Goal: Information Seeking & Learning: Learn about a topic

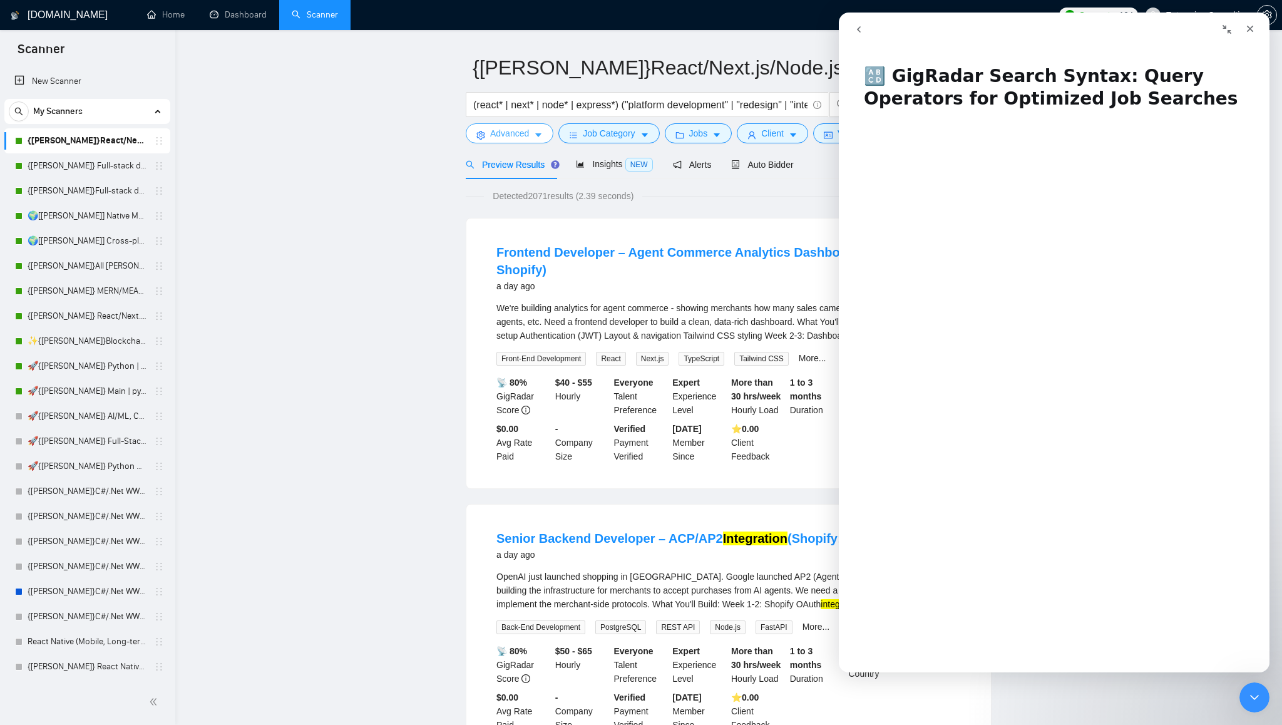
click at [540, 136] on icon "caret-down" at bounding box center [538, 135] width 9 height 9
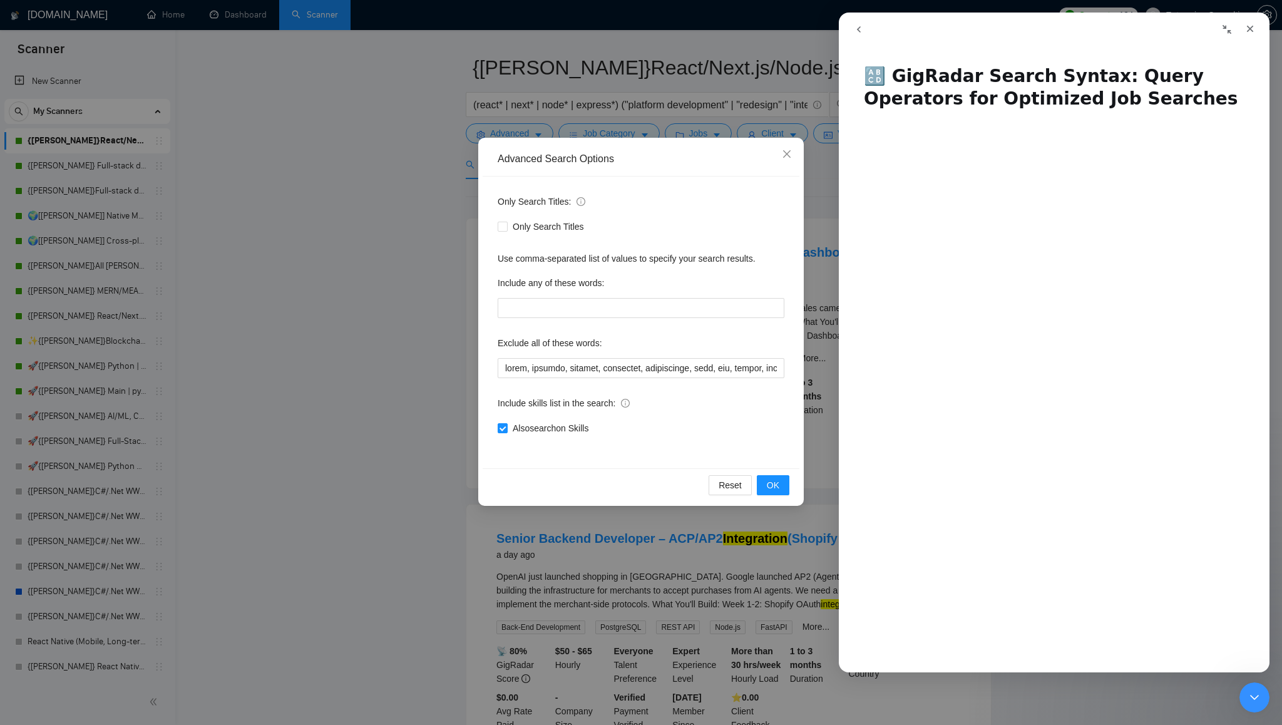
click at [619, 115] on div "Advanced Search Options Only Search Titles: Only Search Titles Use comma-separa…" at bounding box center [641, 362] width 1282 height 725
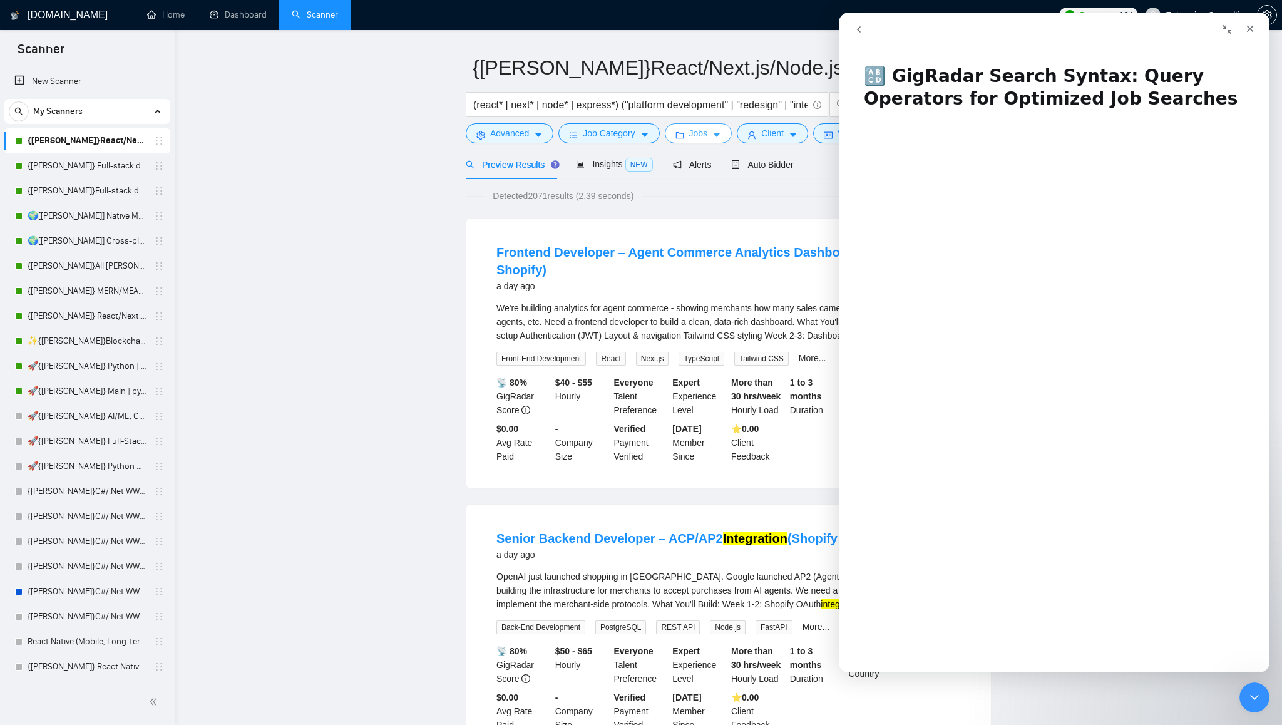
click at [708, 137] on span "Jobs" at bounding box center [698, 133] width 19 height 14
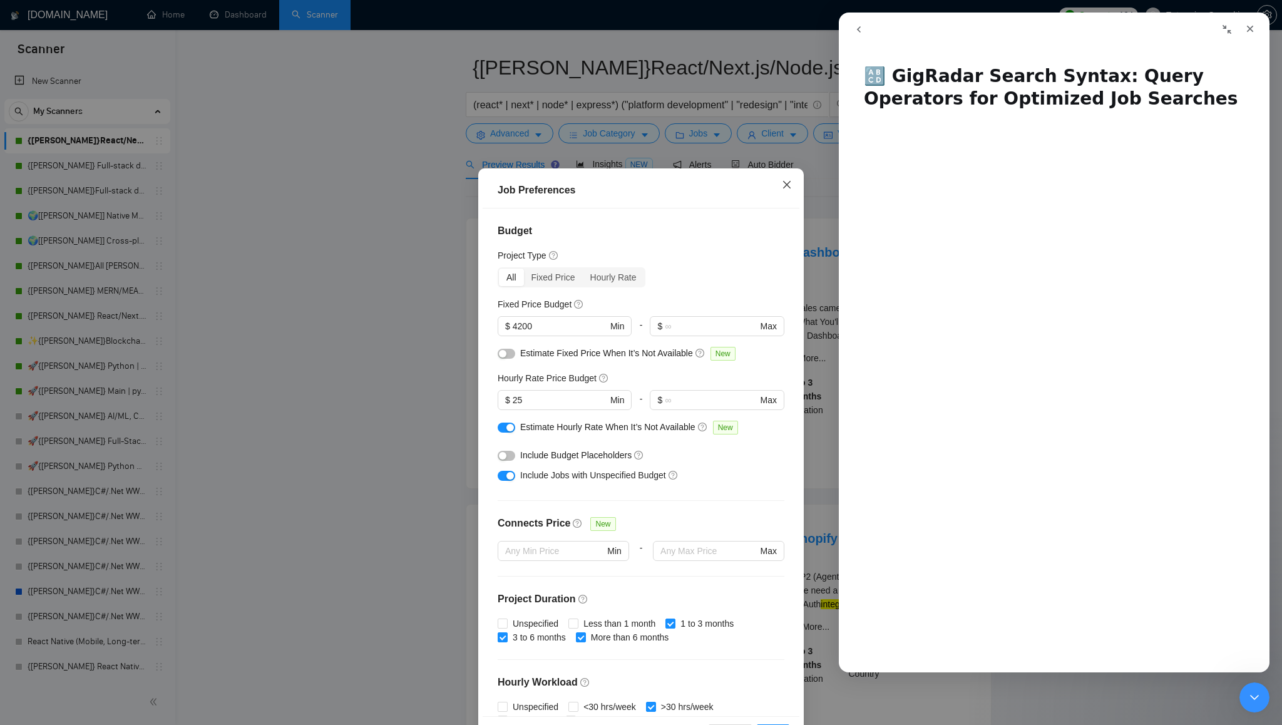
click at [793, 183] on span "Close" at bounding box center [787, 185] width 34 height 34
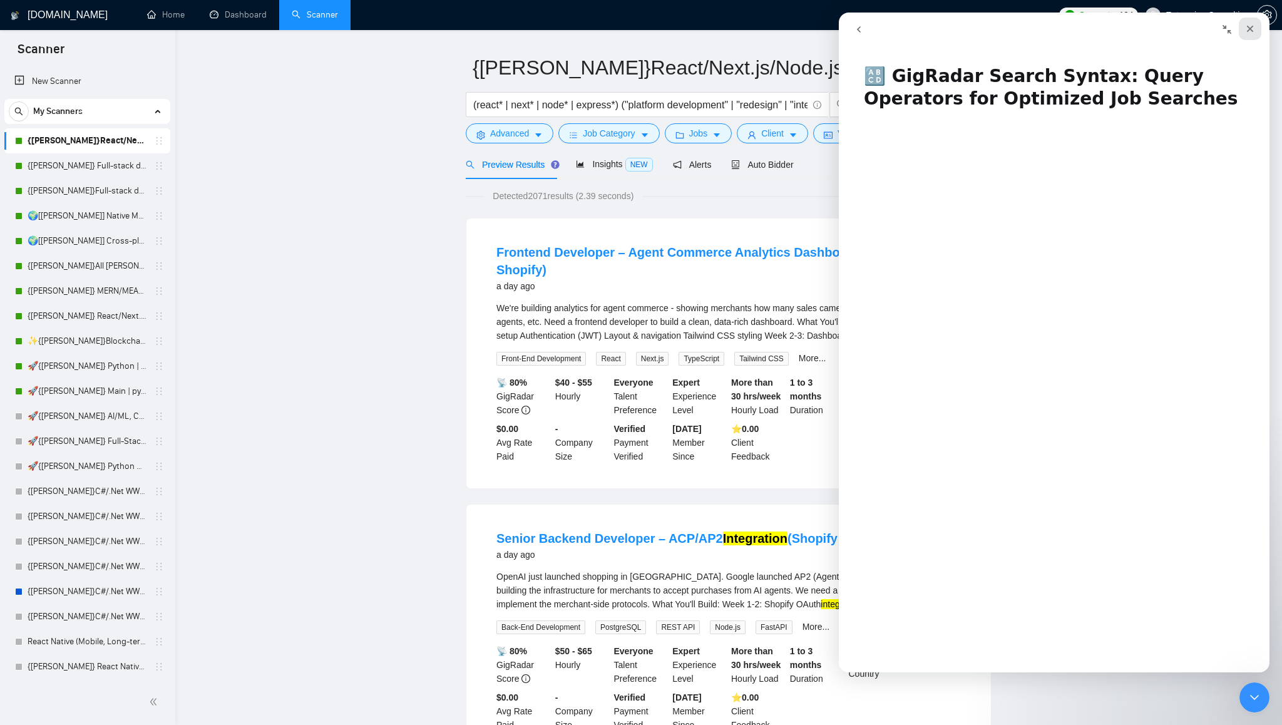
click at [1251, 29] on icon "Закрыть" at bounding box center [1250, 29] width 7 height 7
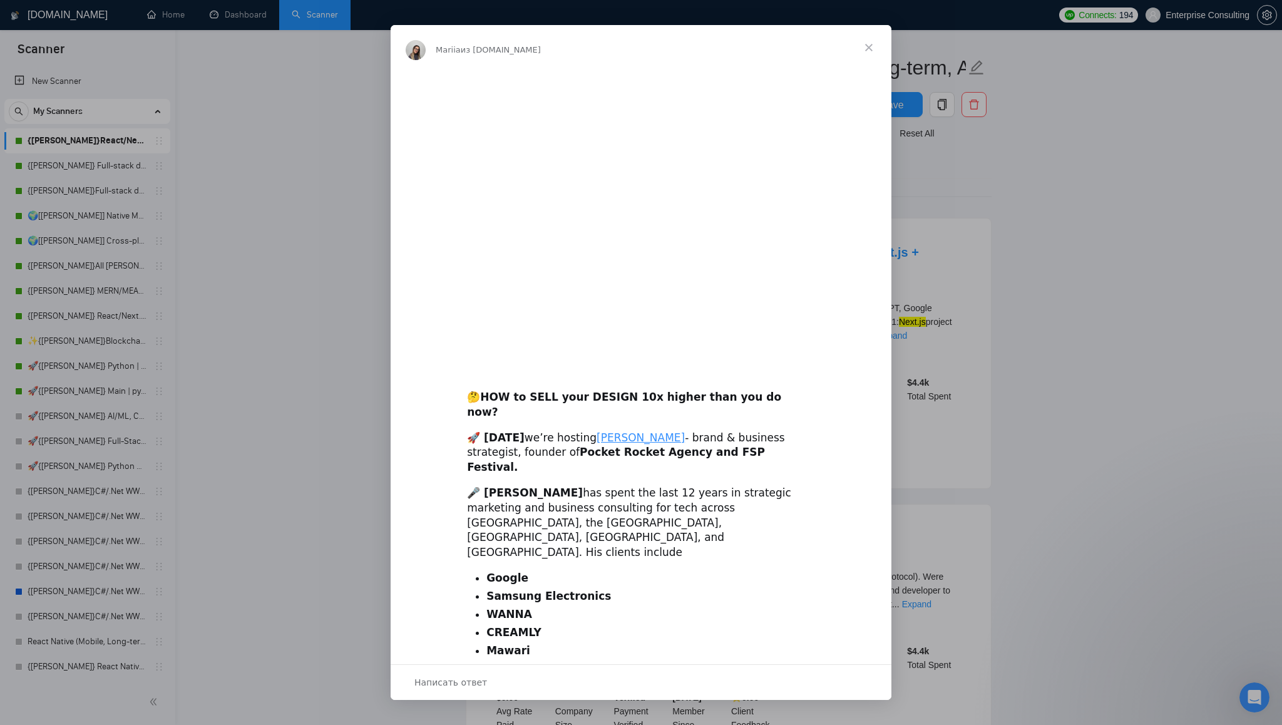
click at [867, 46] on span "Закрыть" at bounding box center [869, 47] width 45 height 45
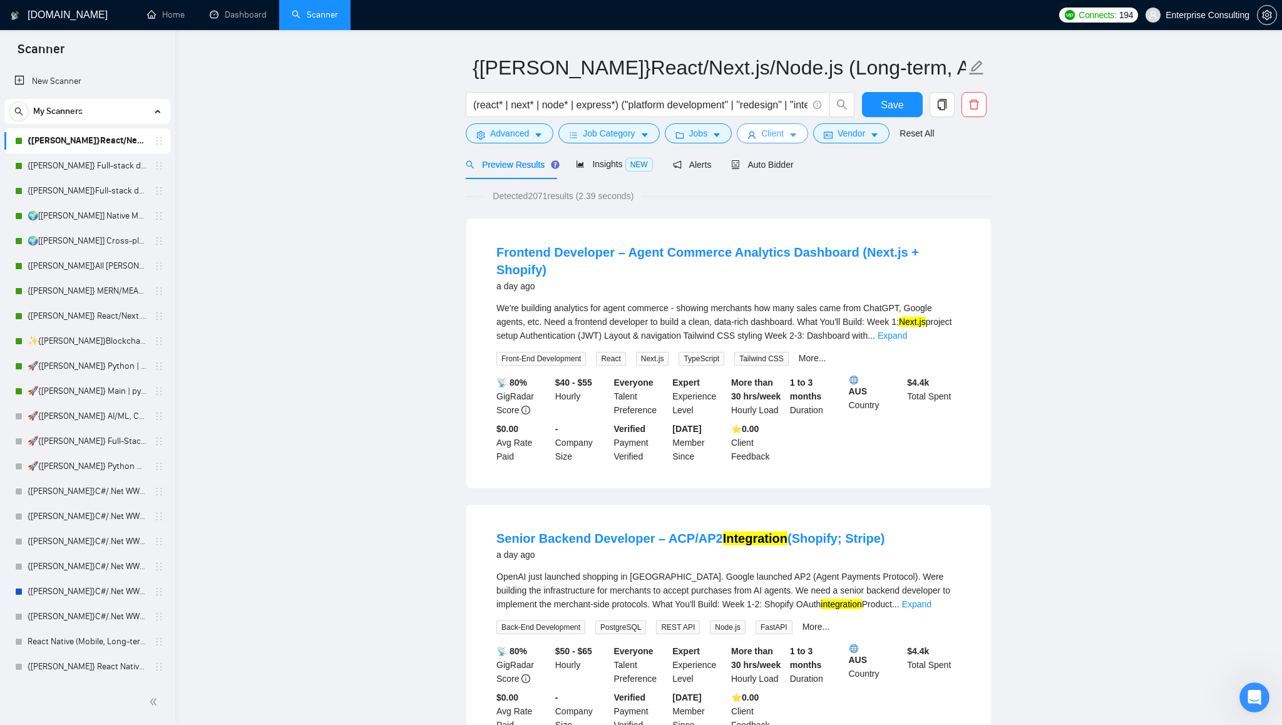
click at [807, 132] on button "Client" at bounding box center [772, 133] width 71 height 20
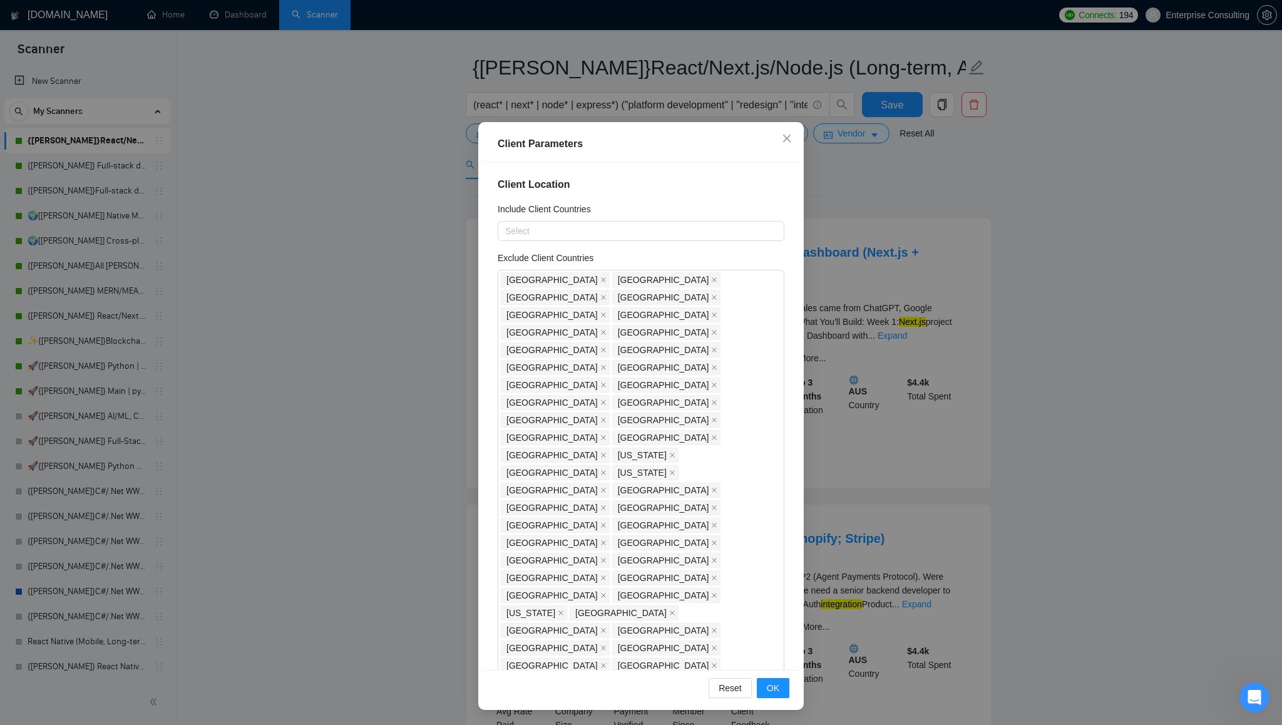
click at [1007, 145] on div "Client Parameters Client Location Include Client Countries Select Exclude Clien…" at bounding box center [641, 362] width 1282 height 725
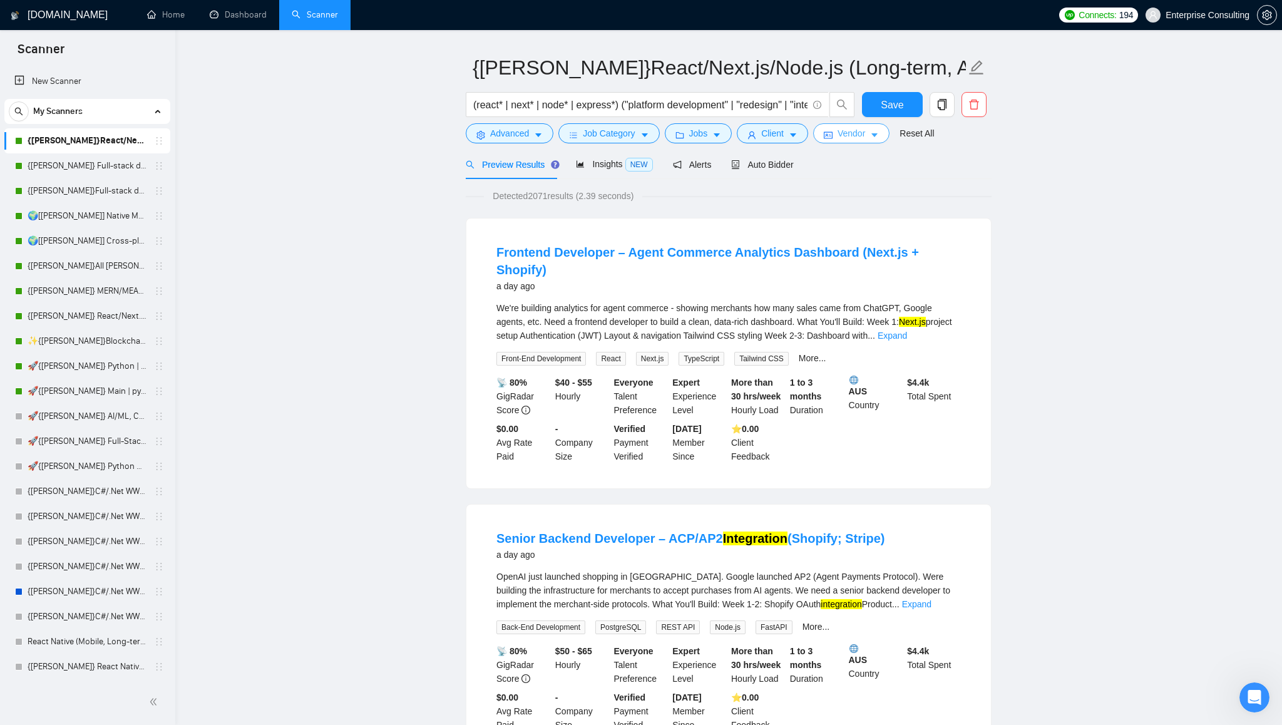
click at [879, 136] on icon "caret-down" at bounding box center [874, 135] width 9 height 9
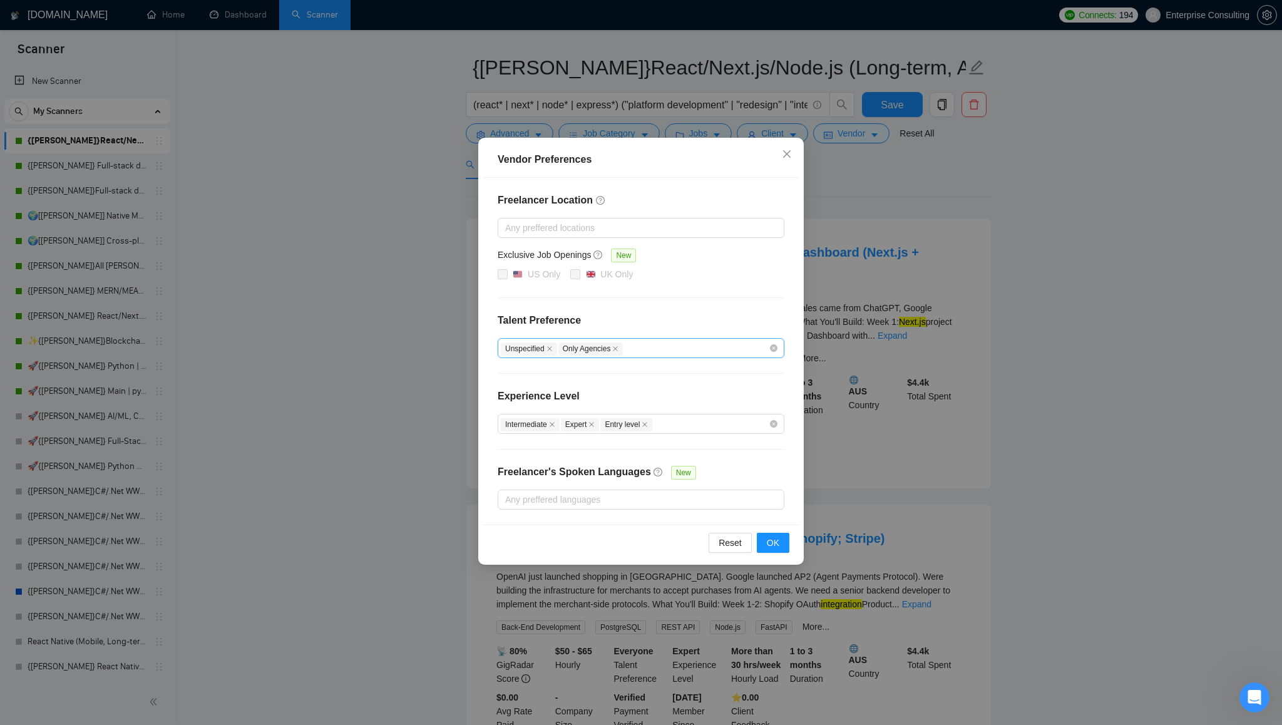
click at [728, 350] on div "Unspecified Only Agencies" at bounding box center [635, 348] width 268 height 15
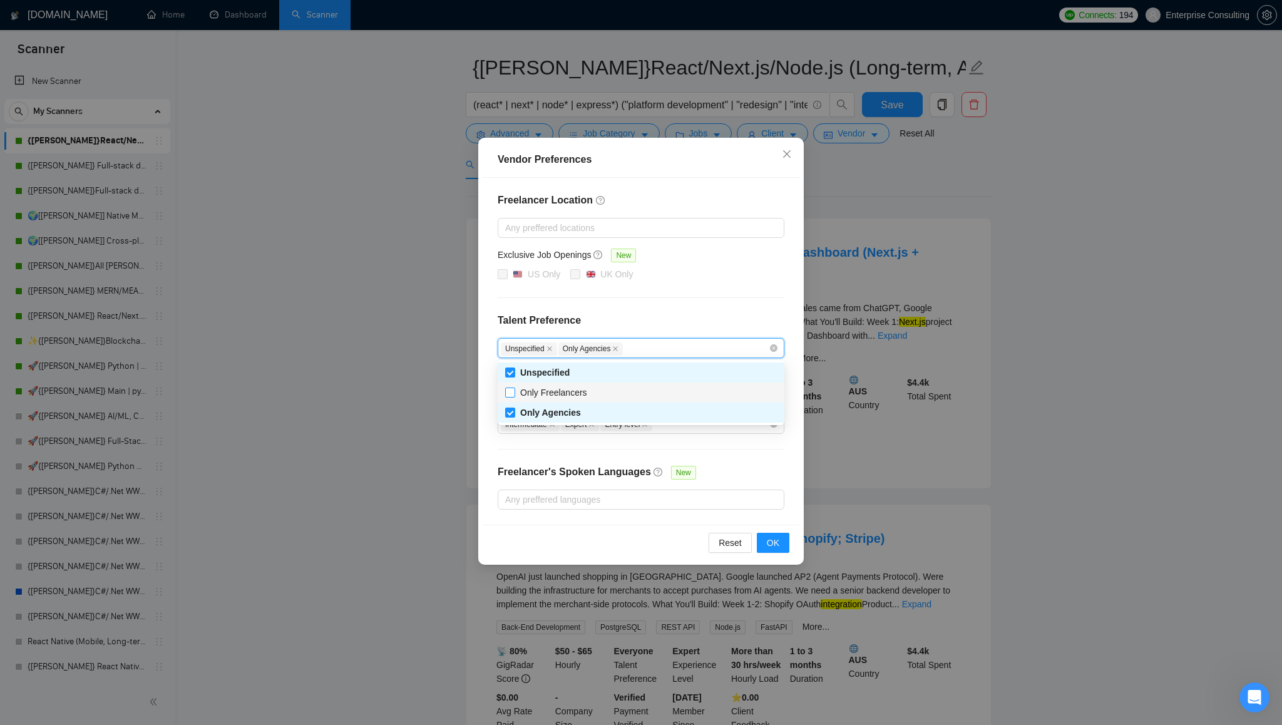
click at [512, 394] on input "Only Freelancers" at bounding box center [509, 392] width 9 height 9
checkbox input "true"
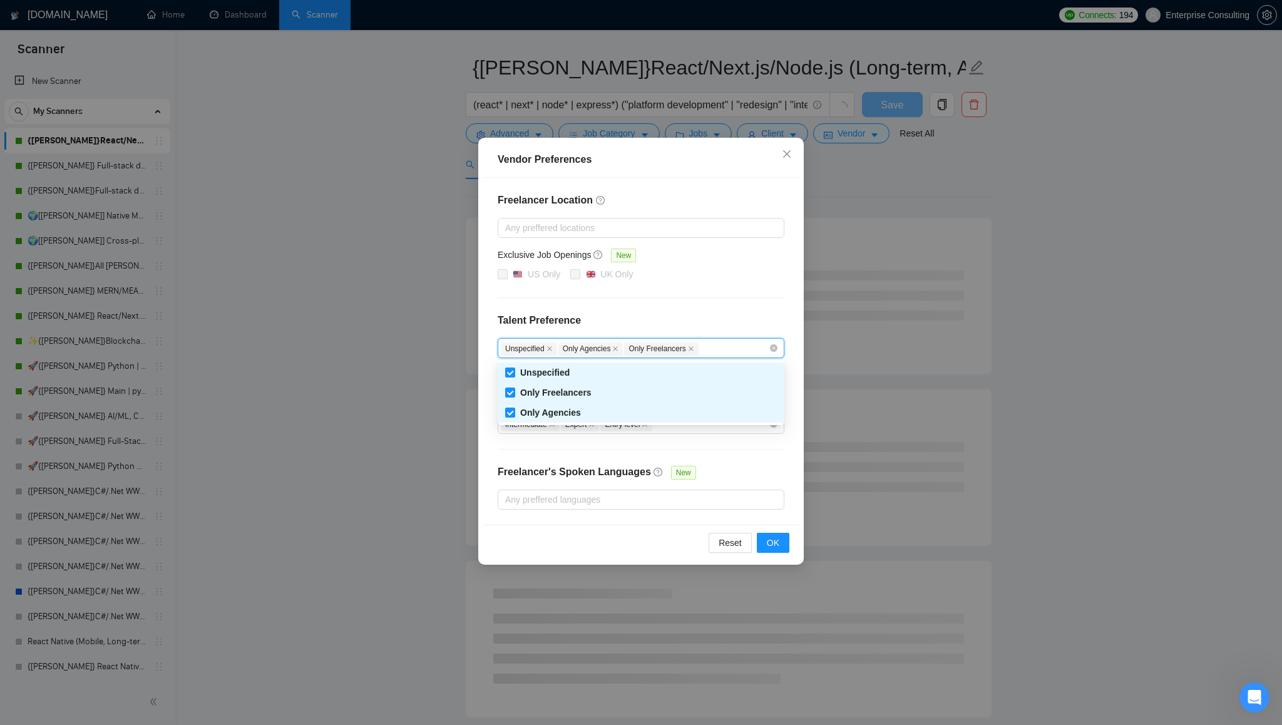
click at [726, 326] on h4 "Talent Preference" at bounding box center [641, 320] width 287 height 15
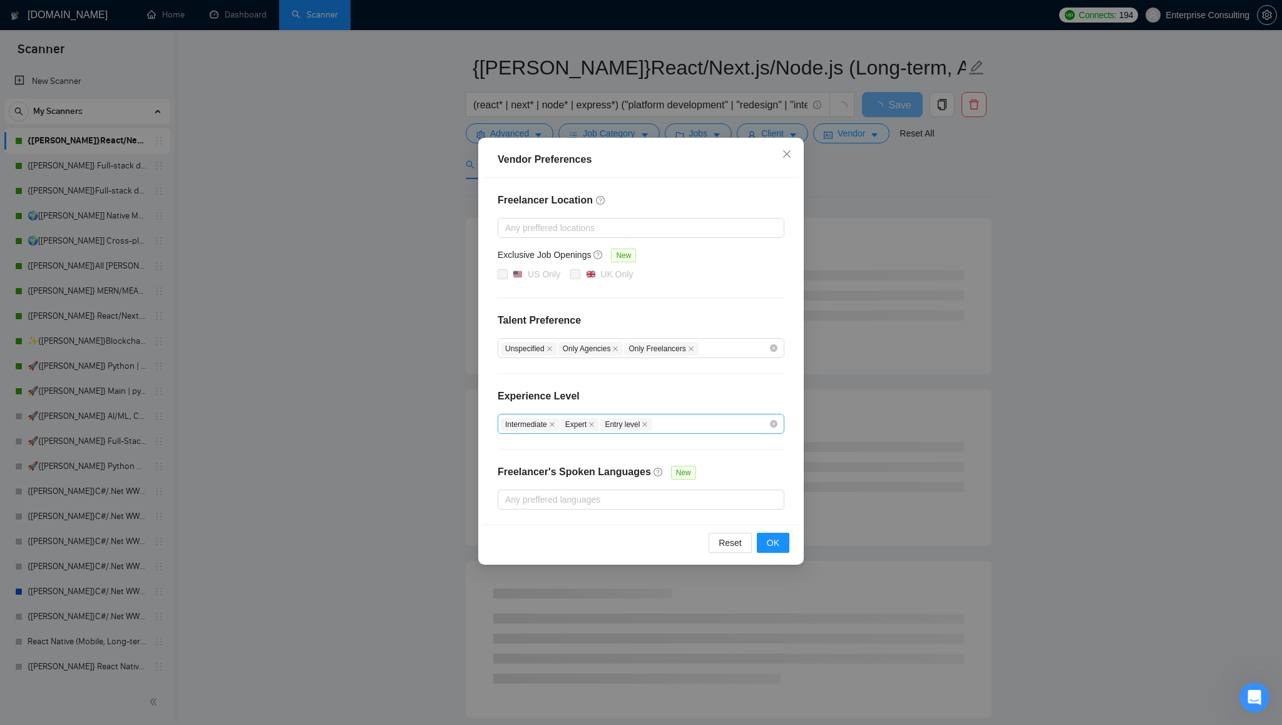
click at [713, 423] on div "Intermediate Expert Entry level" at bounding box center [635, 423] width 268 height 15
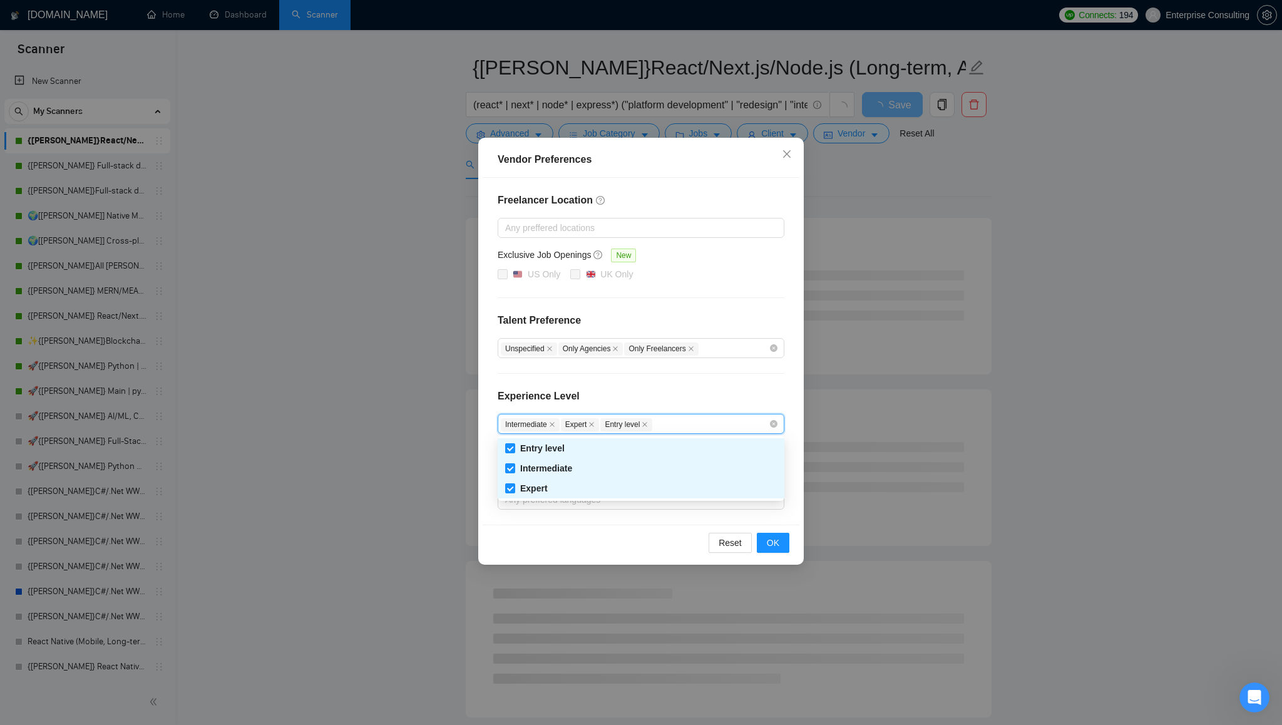
click at [713, 423] on div "Intermediate Expert Entry level" at bounding box center [635, 423] width 268 height 15
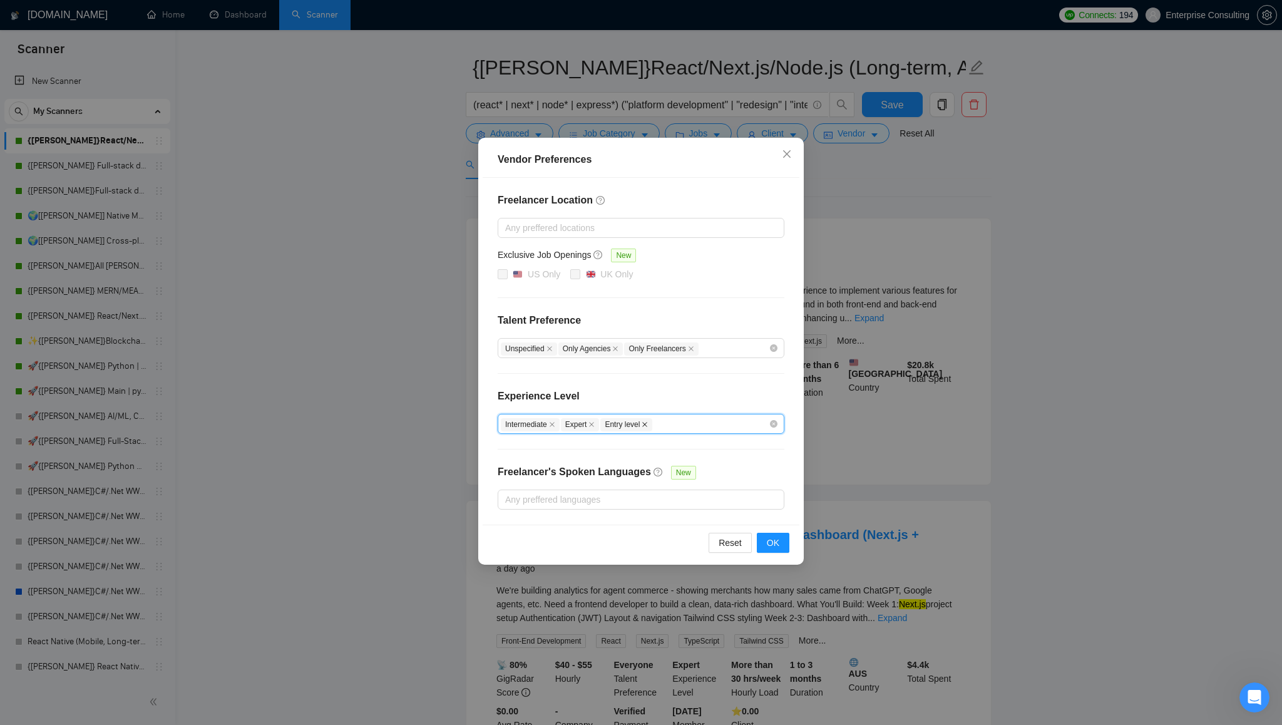
click at [648, 423] on icon "close" at bounding box center [645, 424] width 6 height 6
click at [698, 398] on div "Experience Level" at bounding box center [641, 401] width 287 height 25
click at [738, 351] on div "Unspecified Only Agencies Only Freelancers" at bounding box center [635, 348] width 268 height 15
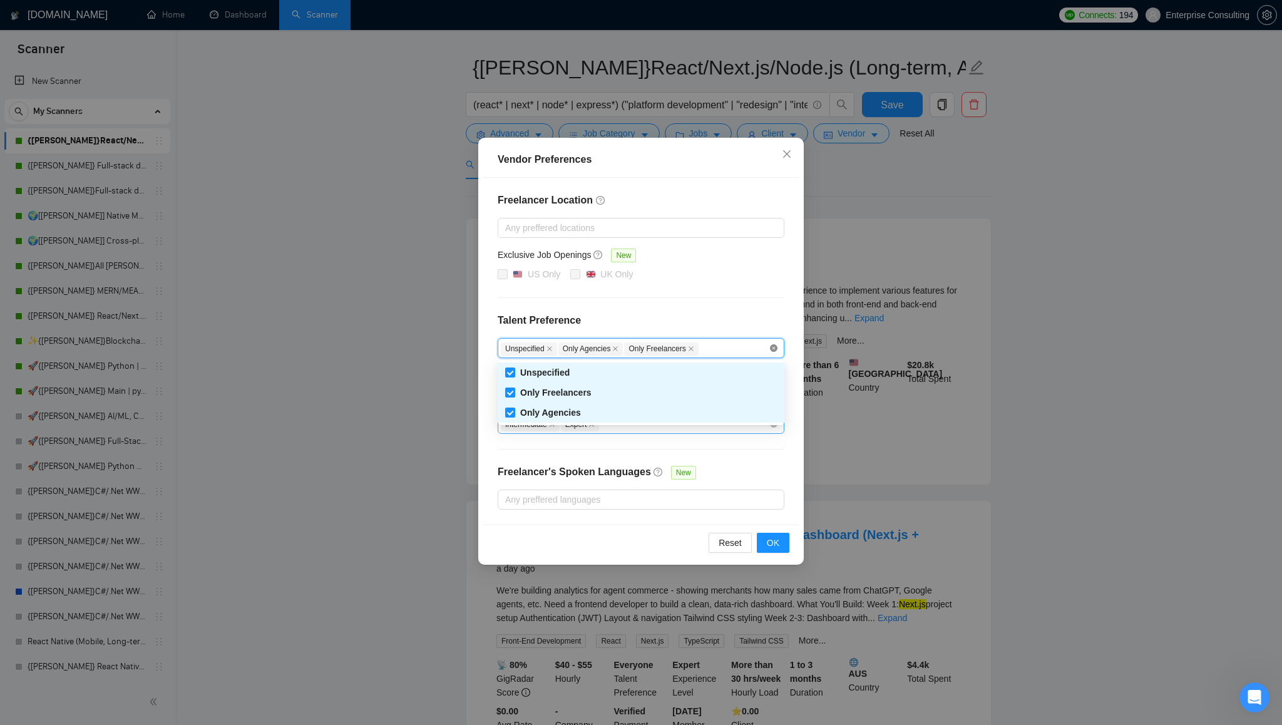
checkbox input "false"
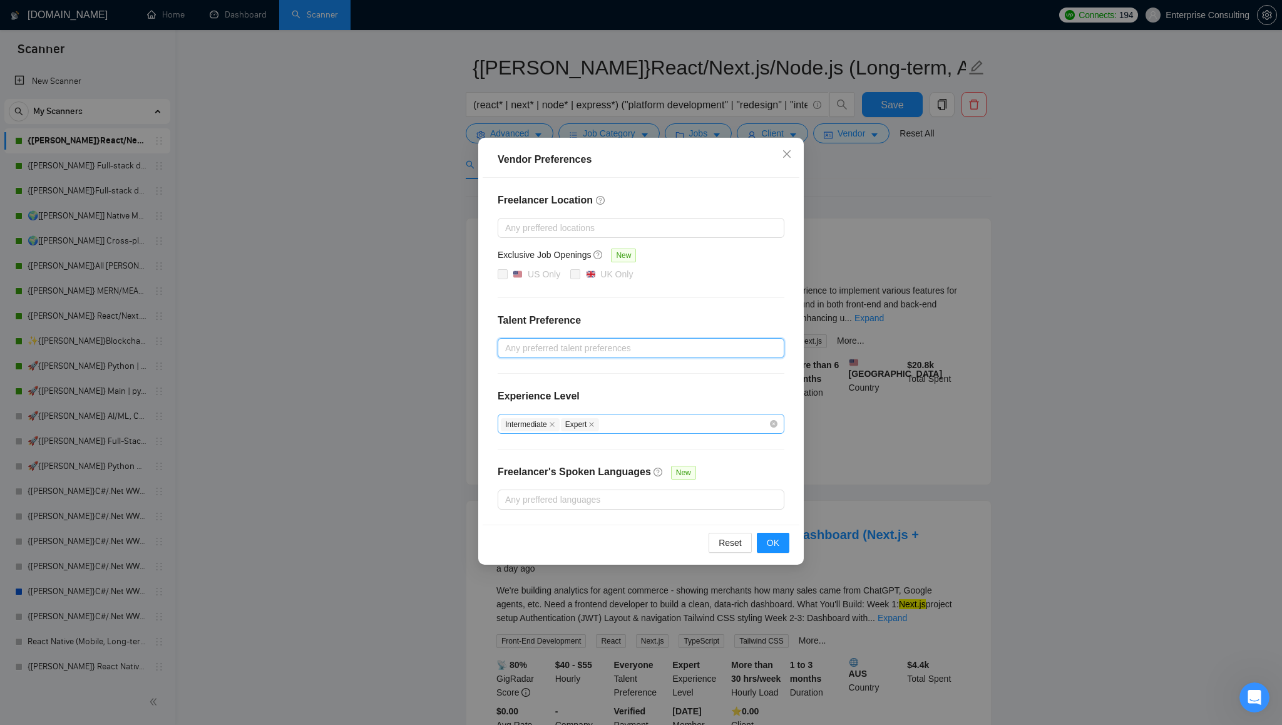
click at [674, 348] on div at bounding box center [635, 348] width 268 height 15
